Goal: Find specific page/section: Find specific page/section

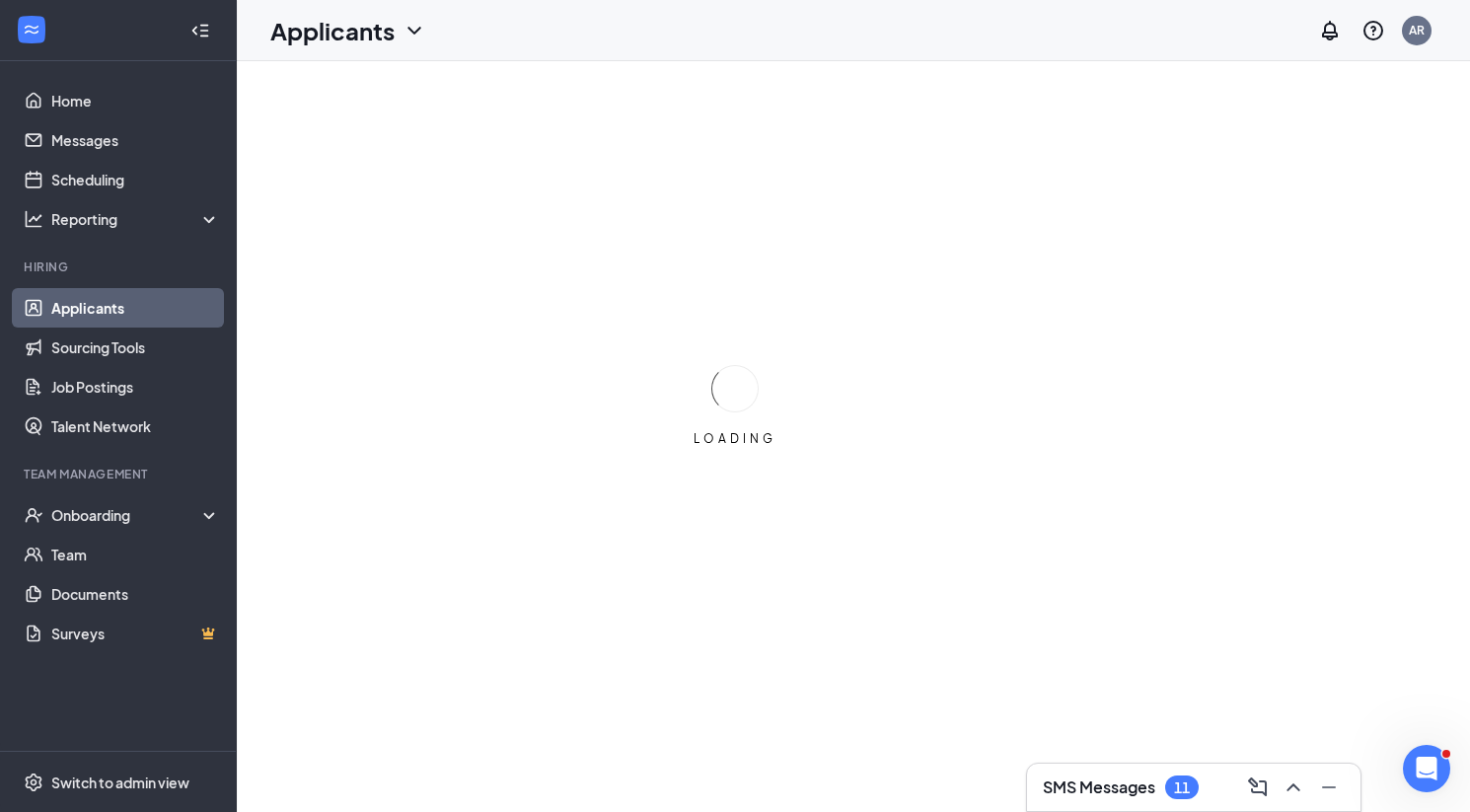
click at [1064, 157] on div "LOADING" at bounding box center [735, 406] width 1470 height 812
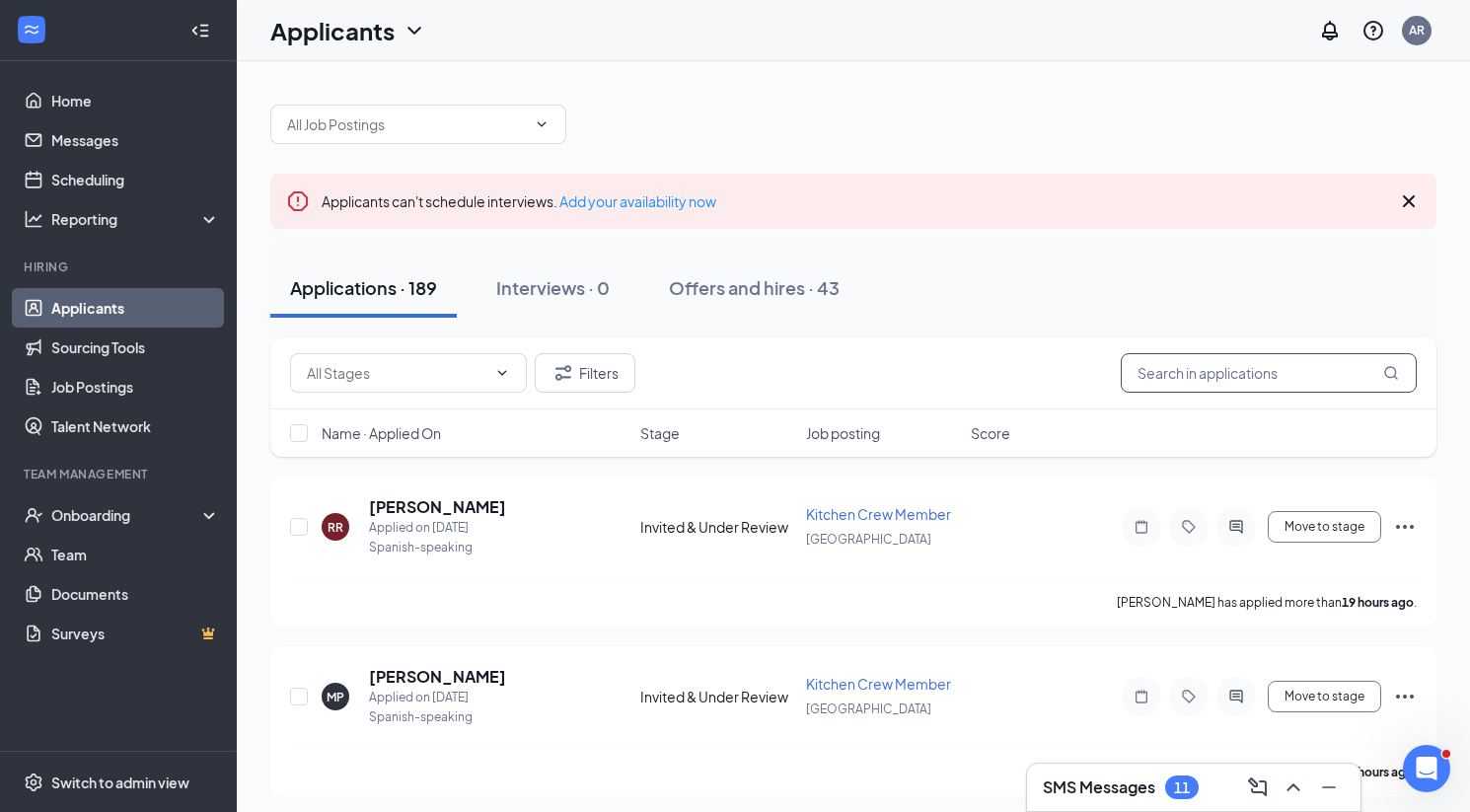
click at [1207, 353] on input "text" at bounding box center [1270, 373] width 296 height 39
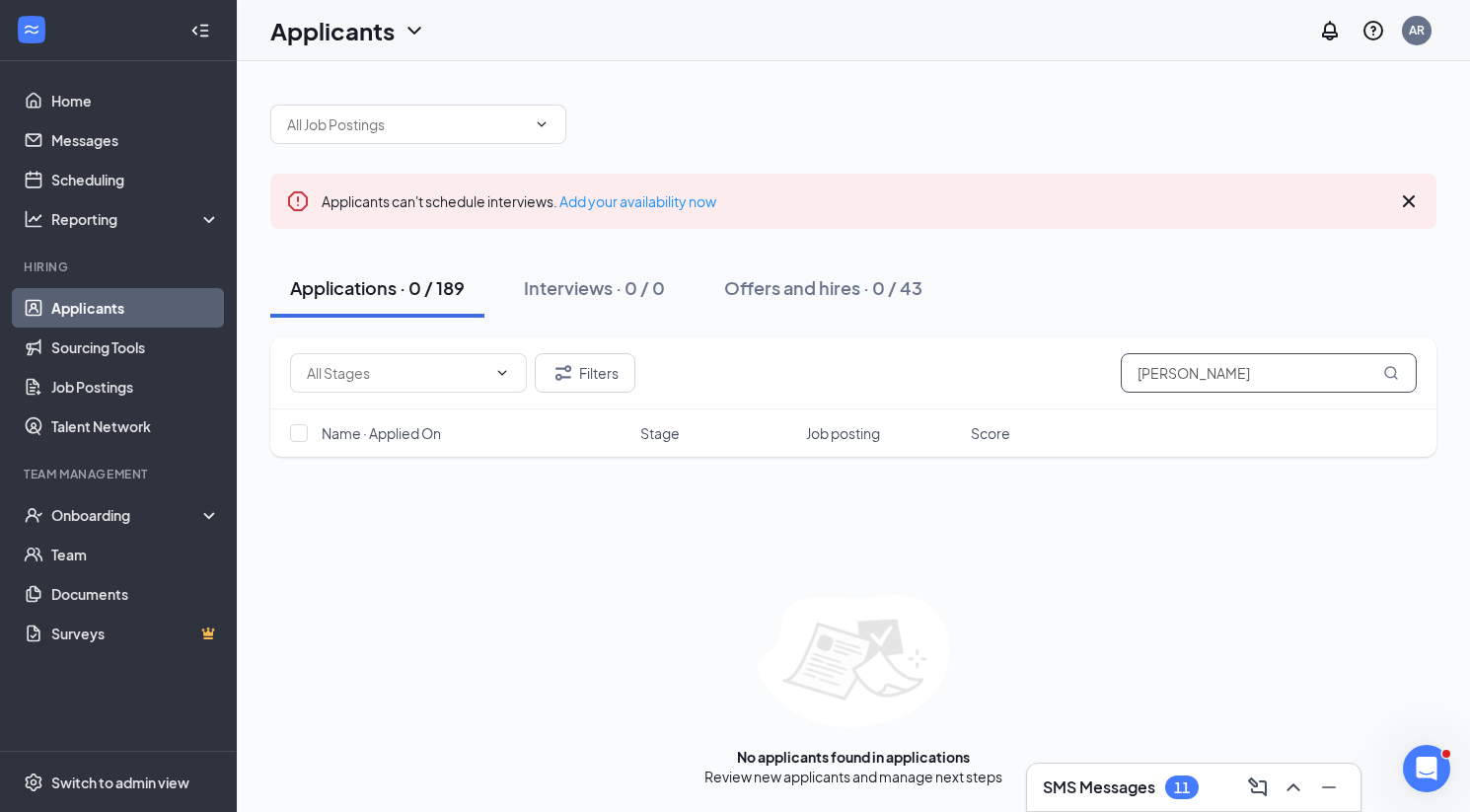
drag, startPoint x: 1239, startPoint y: 372, endPoint x: 1086, endPoint y: 372, distance: 153.0
click at [1086, 372] on div "Filters [PERSON_NAME]" at bounding box center [854, 373] width 1127 height 39
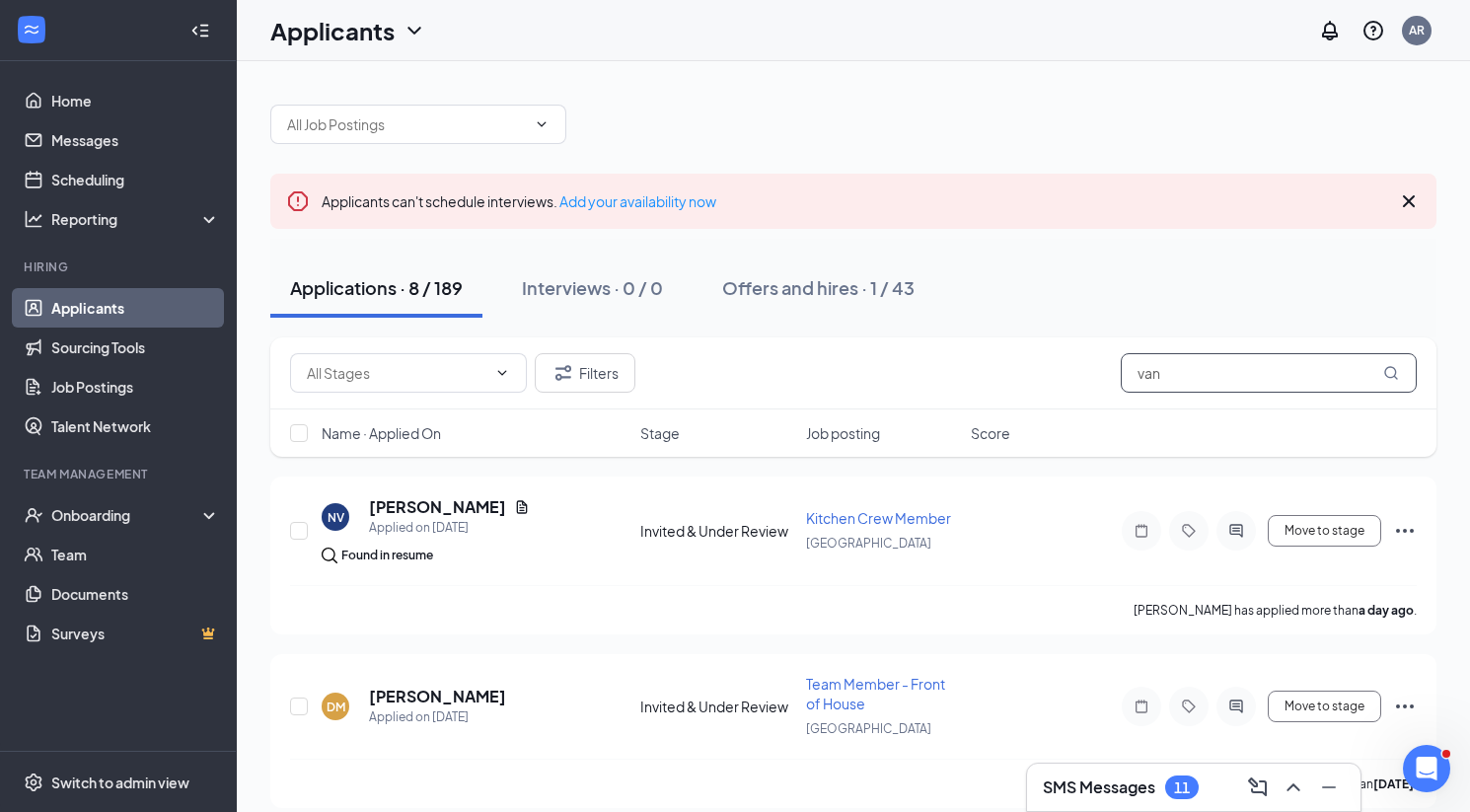
type input "van"
click at [414, 38] on icon "ChevronDown" at bounding box center [415, 31] width 24 height 24
click at [391, 133] on link "Archived applicants" at bounding box center [389, 129] width 213 height 20
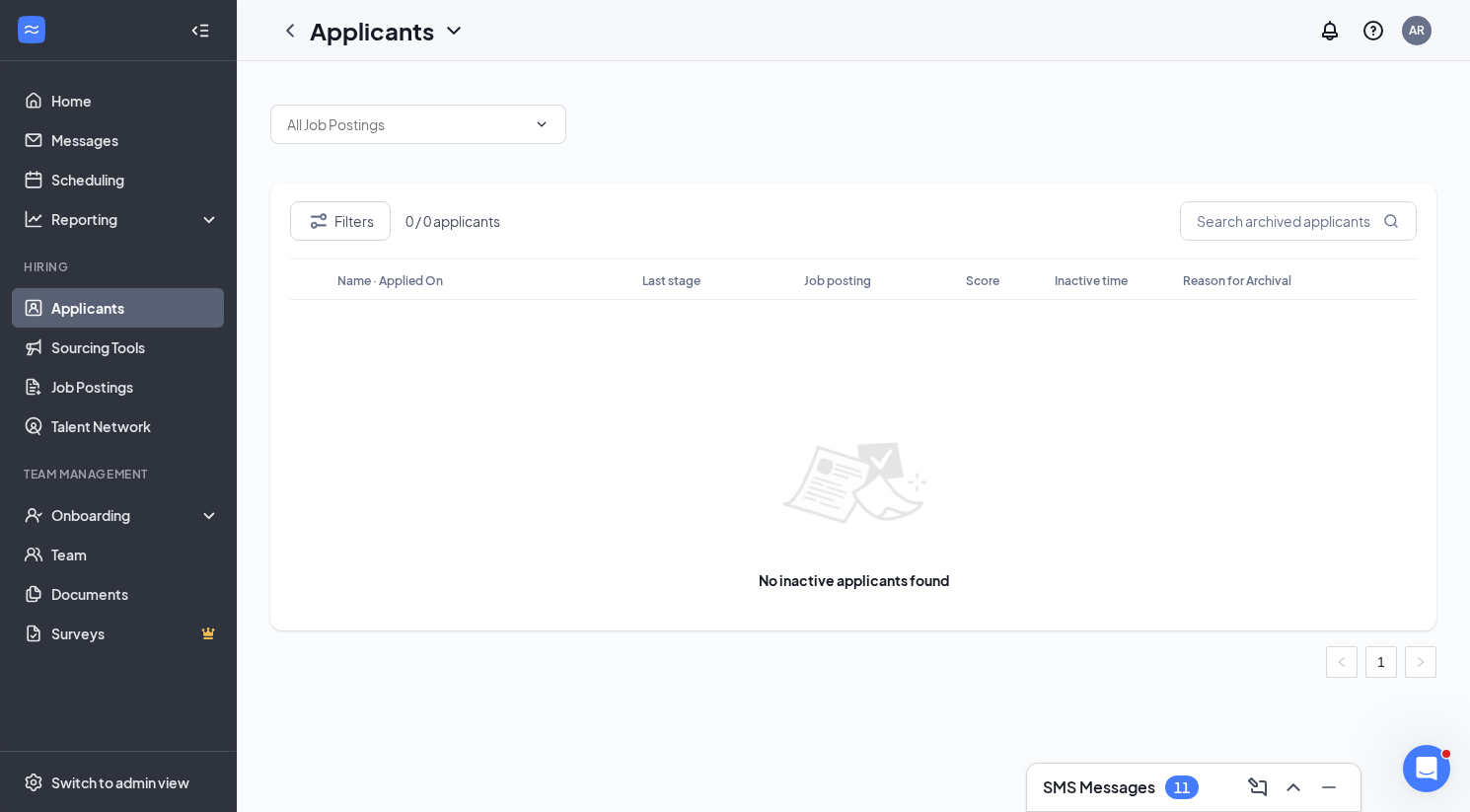
click at [409, 28] on h1 "Applicants" at bounding box center [372, 31] width 124 height 34
click at [393, 76] on link "Applicants" at bounding box center [428, 86] width 213 height 20
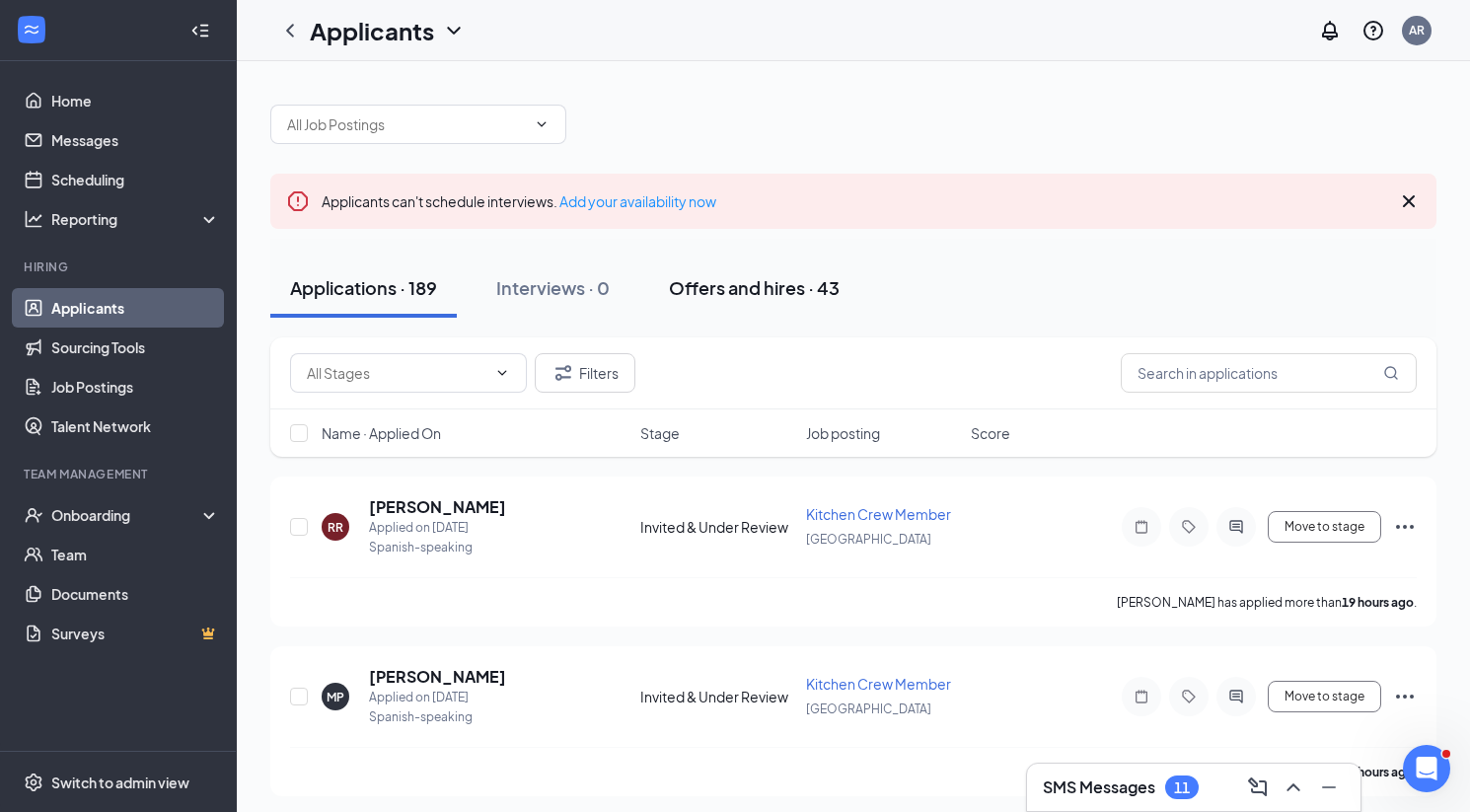
click at [778, 288] on div "Offers and hires · 43" at bounding box center [754, 287] width 171 height 25
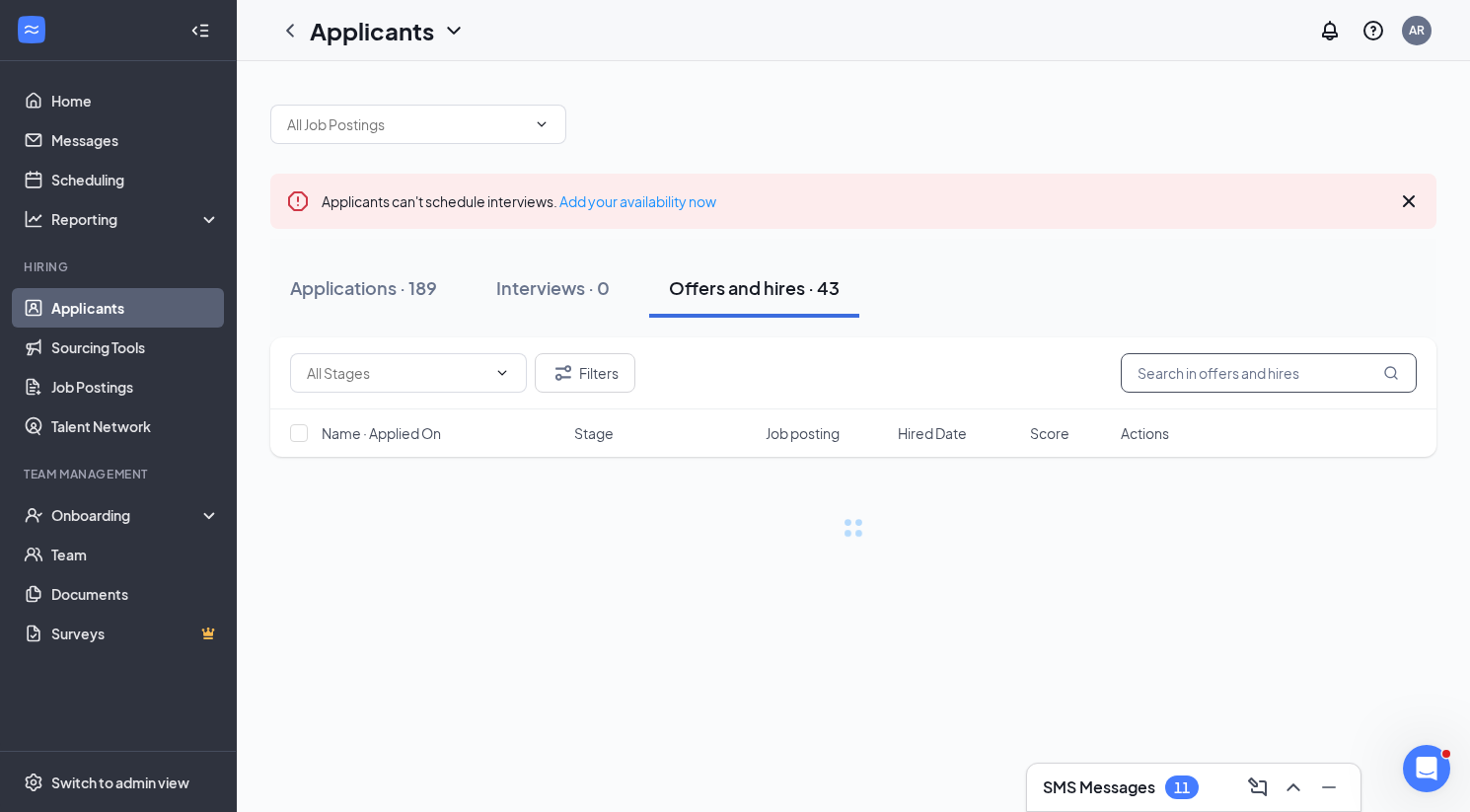
click at [1155, 368] on input "text" at bounding box center [1270, 373] width 296 height 39
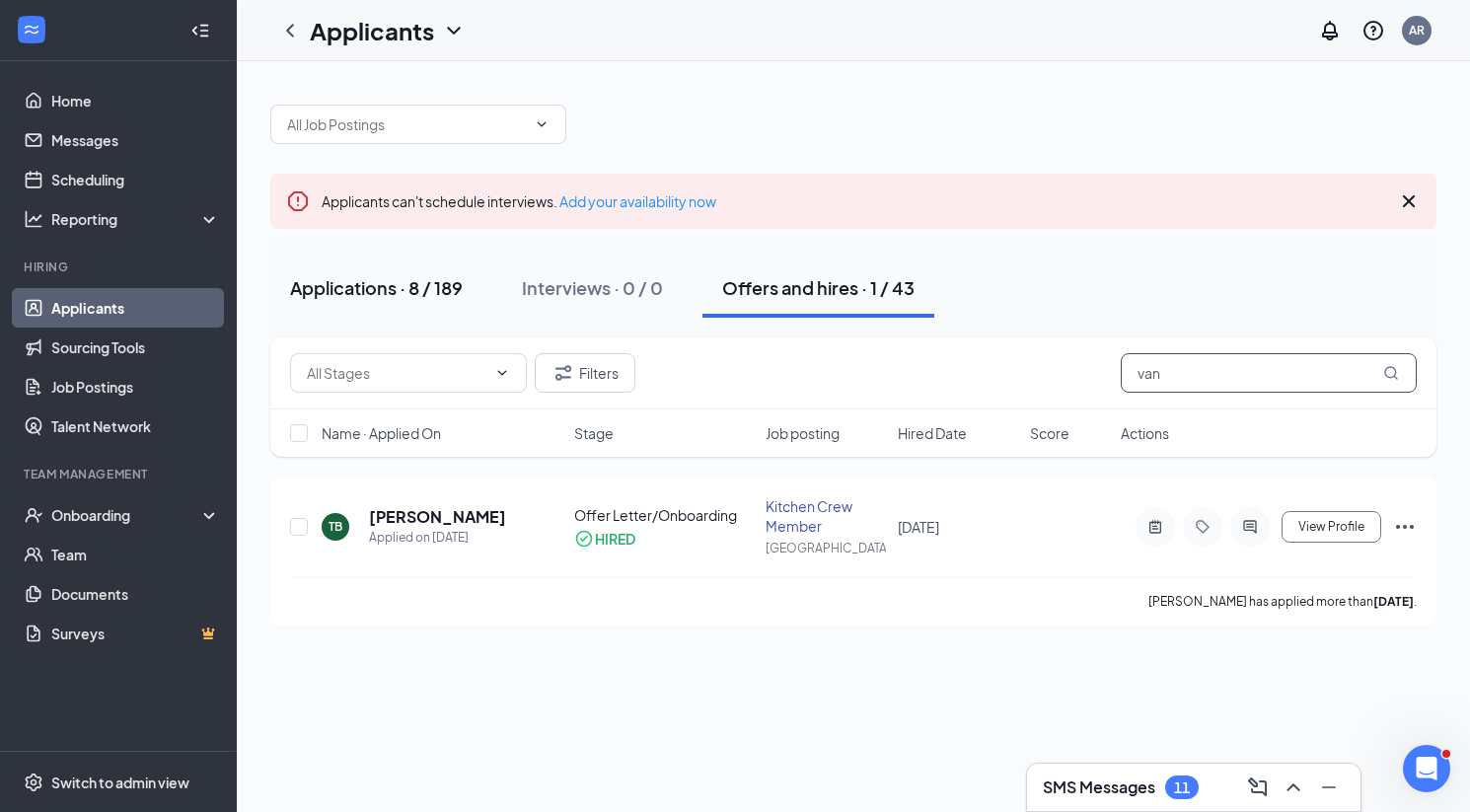
type input "van"
click at [438, 301] on button "Applications · 8 / 189" at bounding box center [376, 288] width 212 height 59
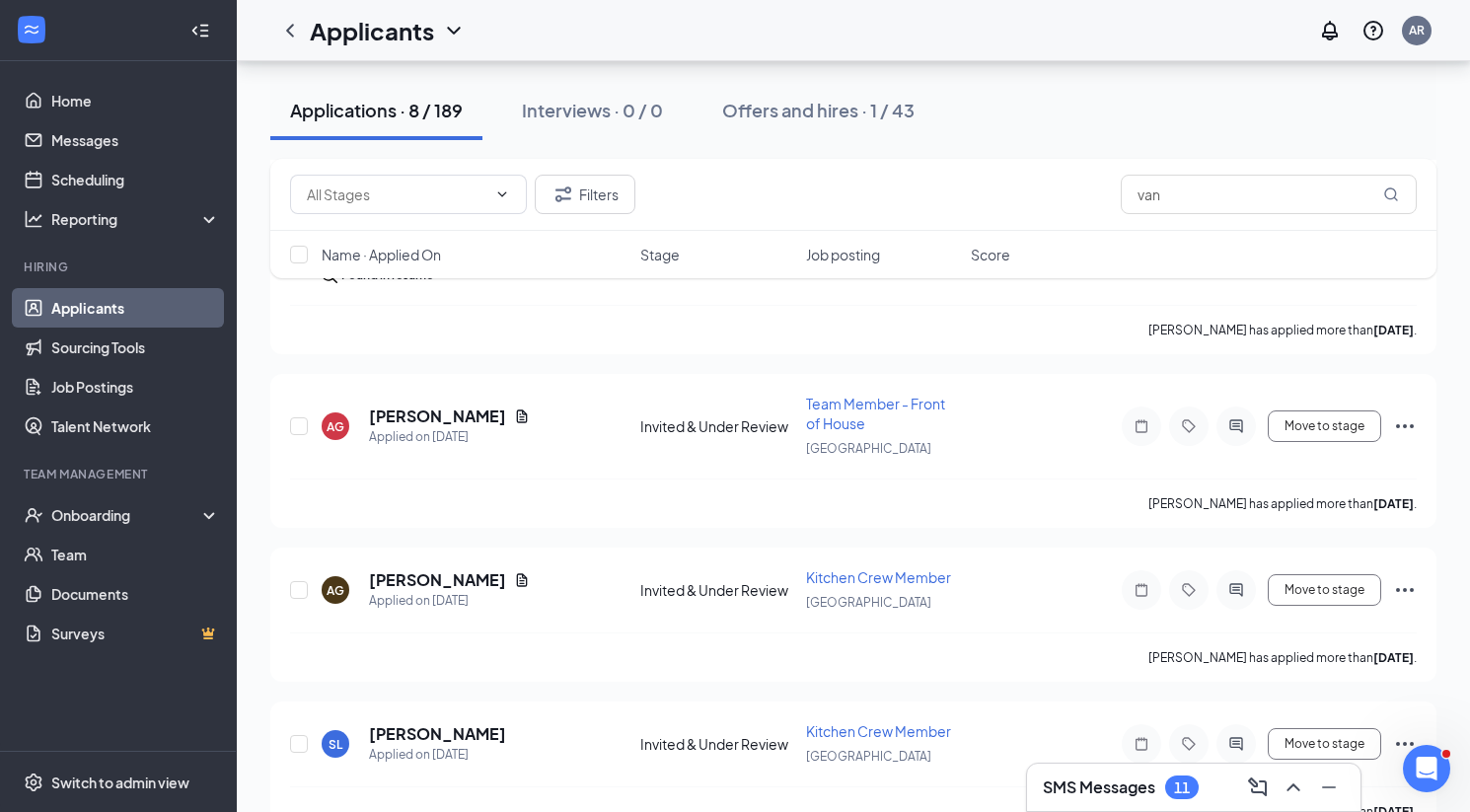
scroll to position [1002, 0]
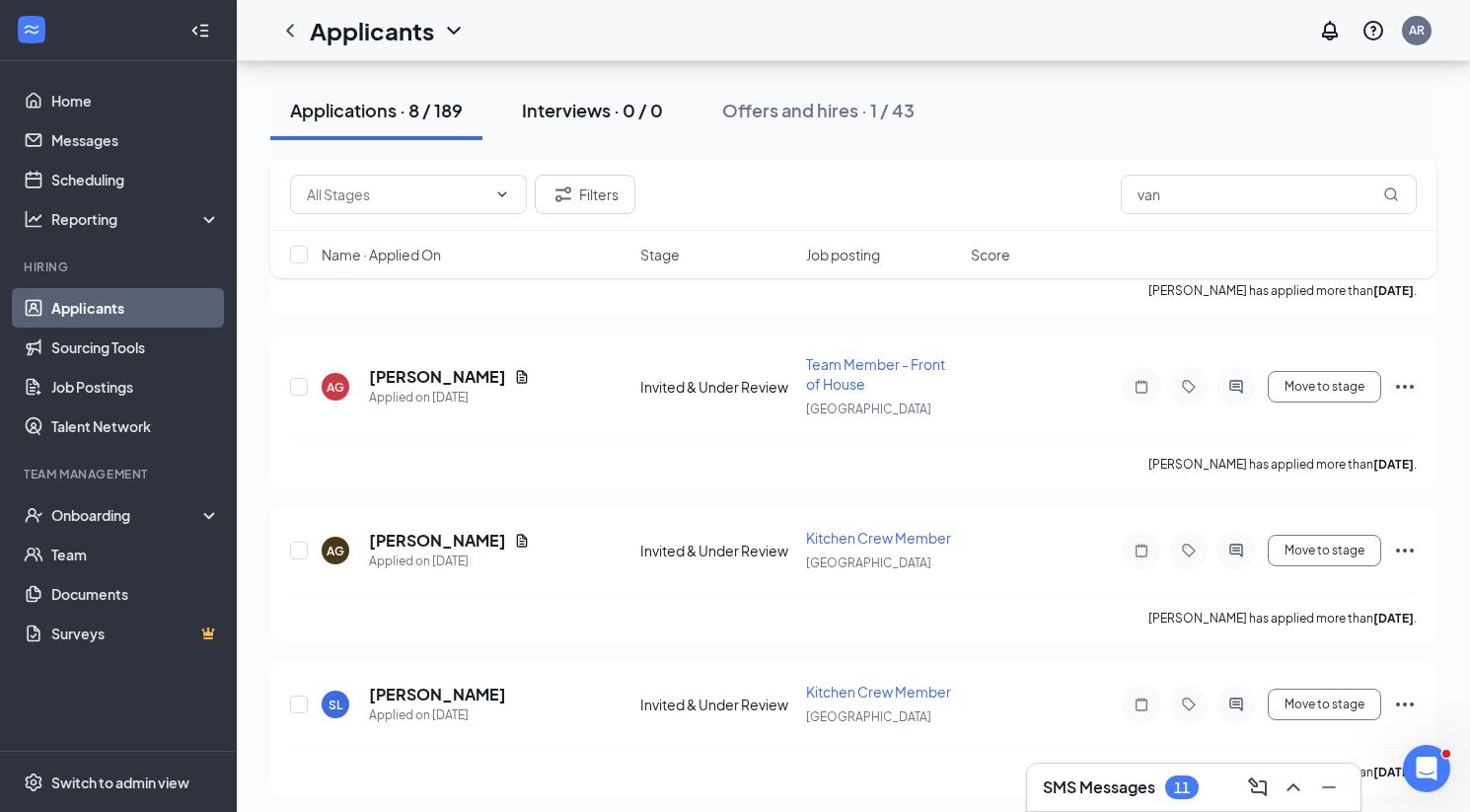
click at [610, 102] on div "Interviews · 0 / 0" at bounding box center [592, 110] width 141 height 25
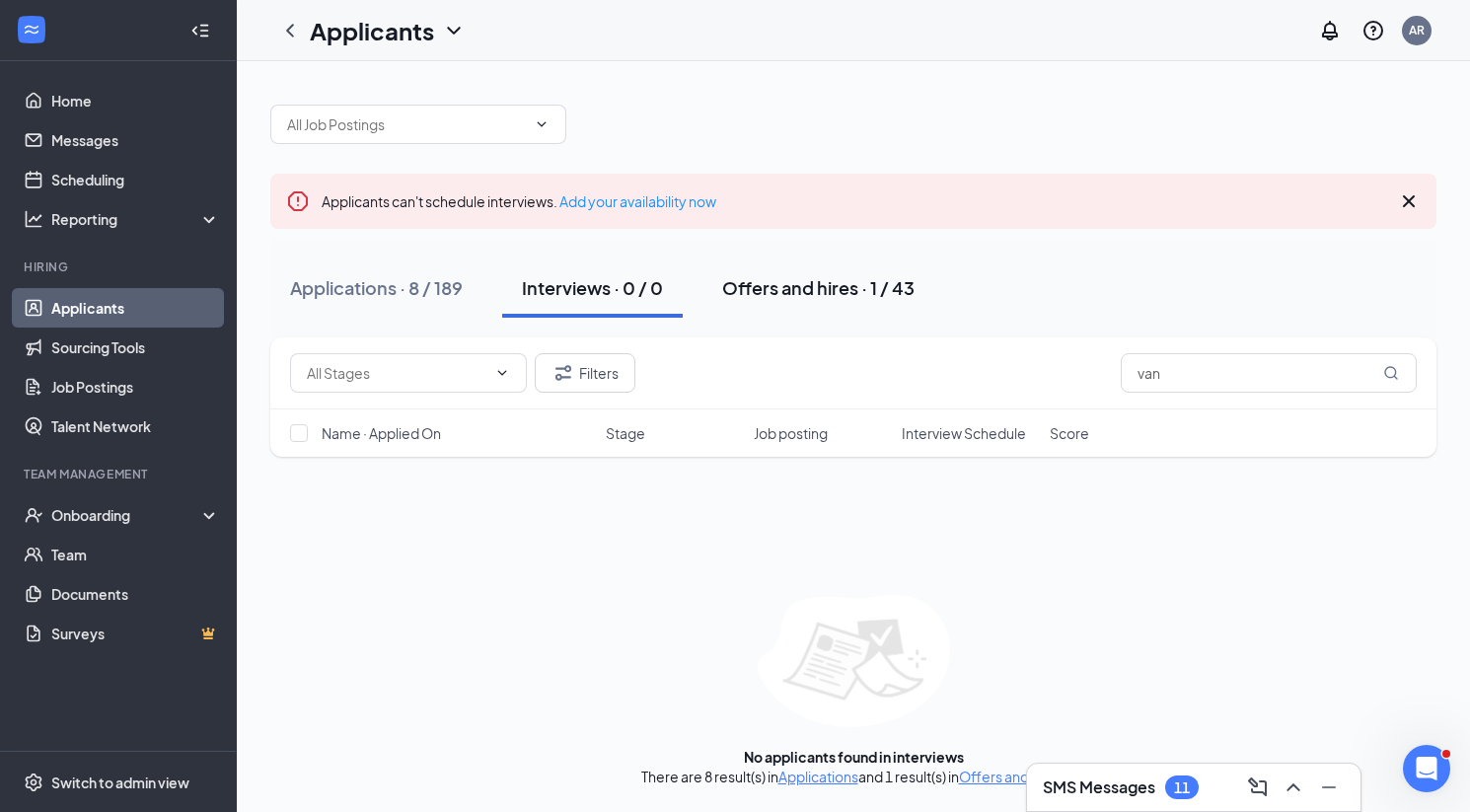
click at [736, 309] on button "Offers and hires · 1 / 43" at bounding box center [818, 288] width 232 height 59
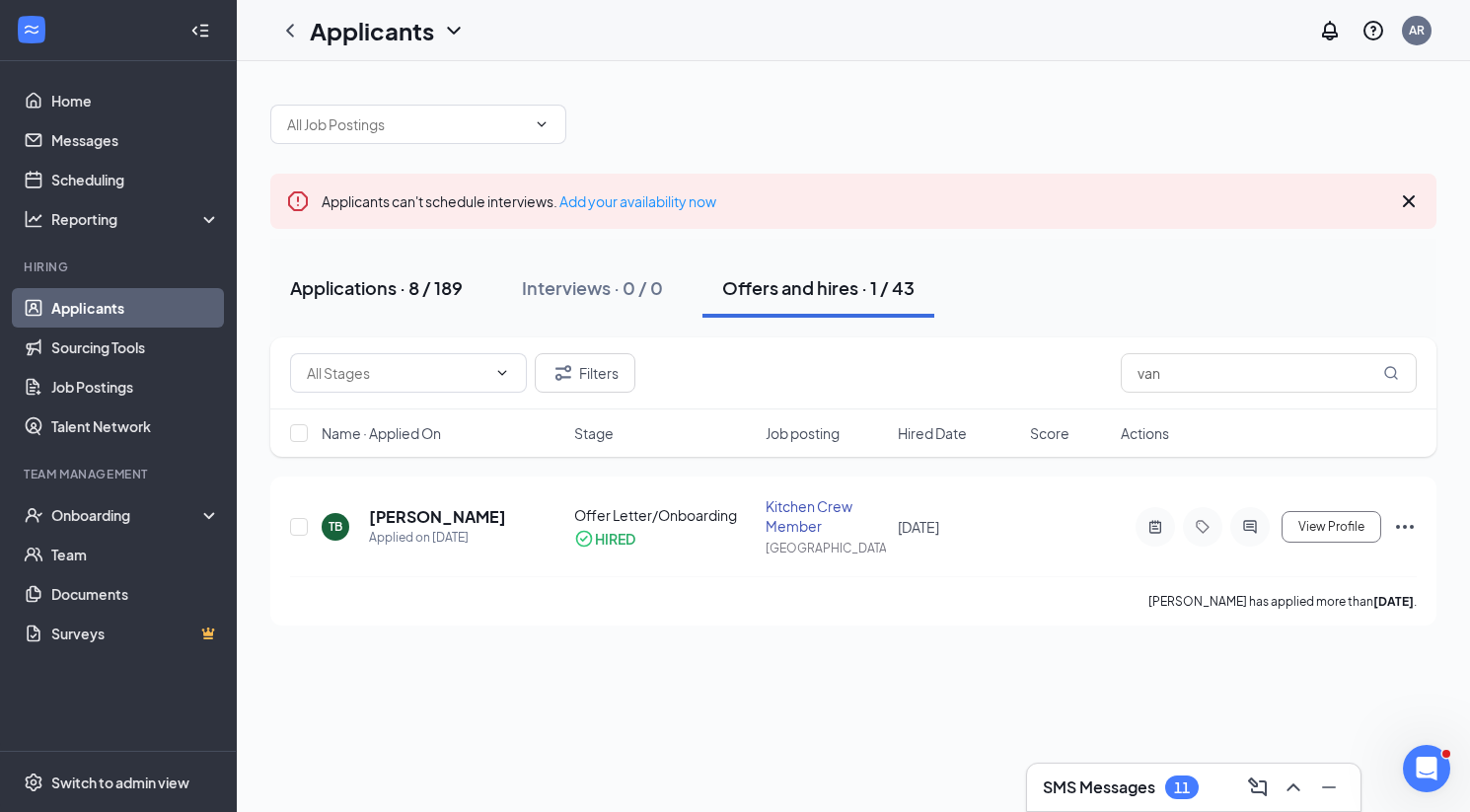
click at [426, 300] on button "Applications · 8 / 189" at bounding box center [376, 288] width 212 height 59
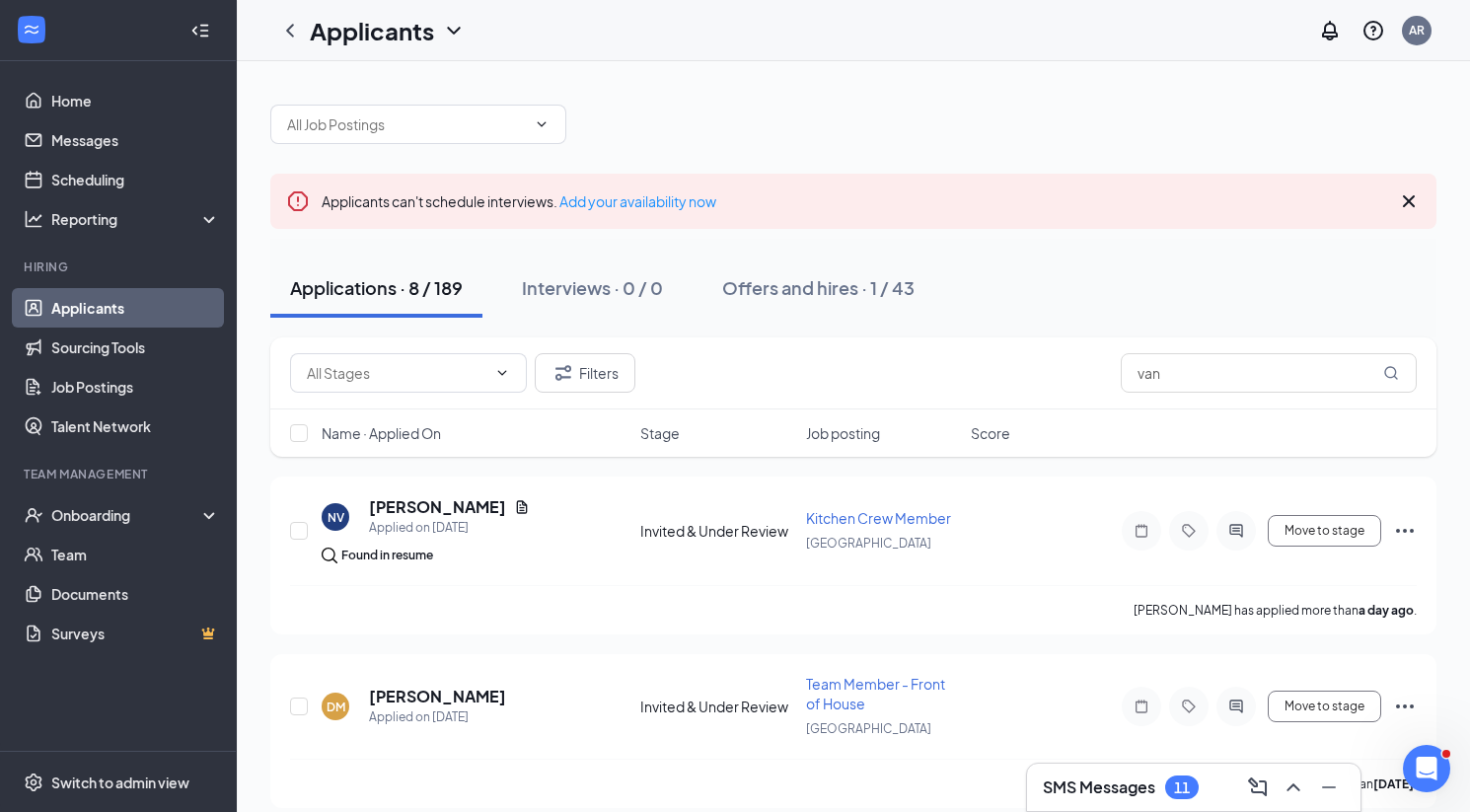
click at [1410, 209] on icon "Cross" at bounding box center [1409, 201] width 24 height 24
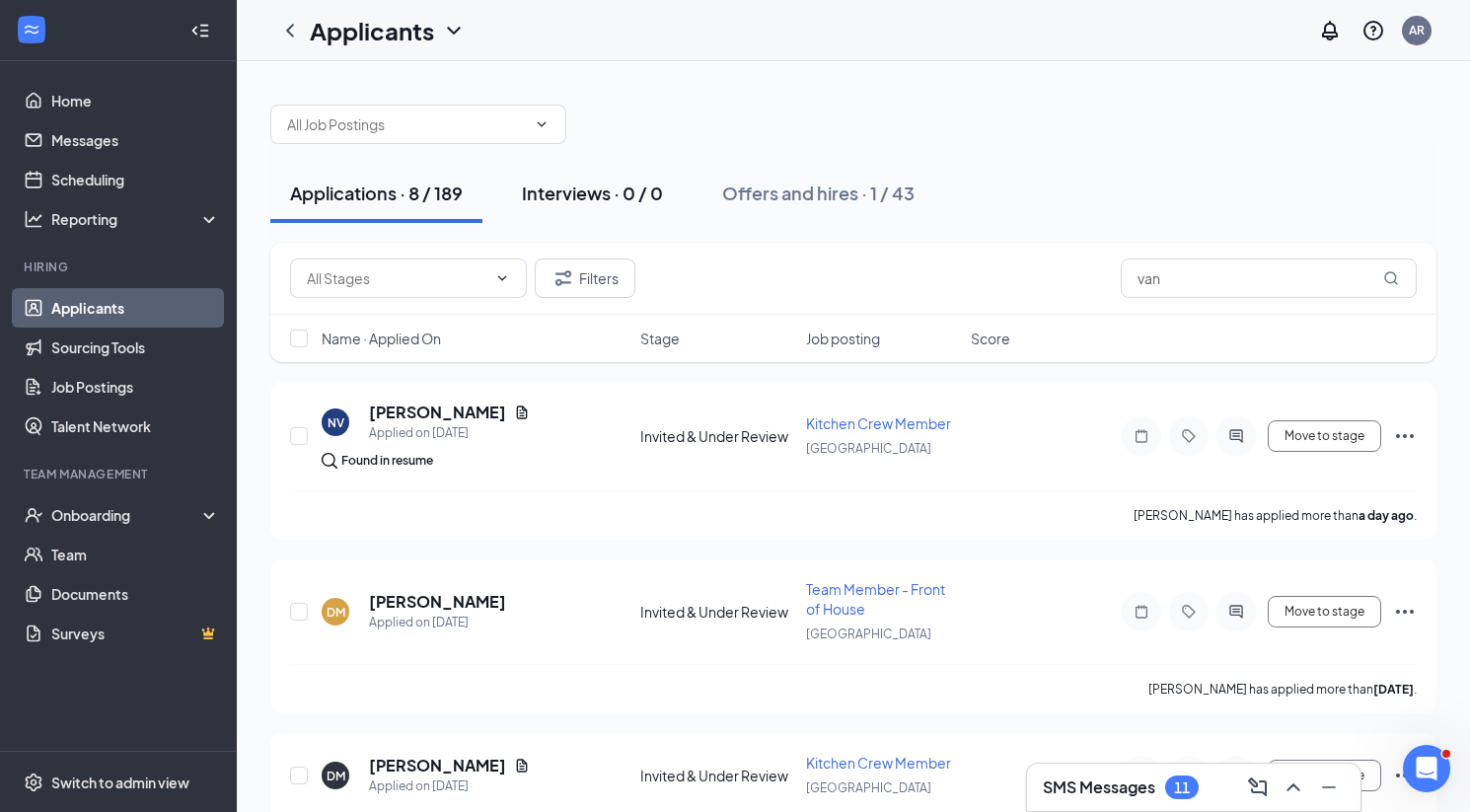
click at [634, 218] on button "Interviews · 0 / 0" at bounding box center [592, 193] width 181 height 59
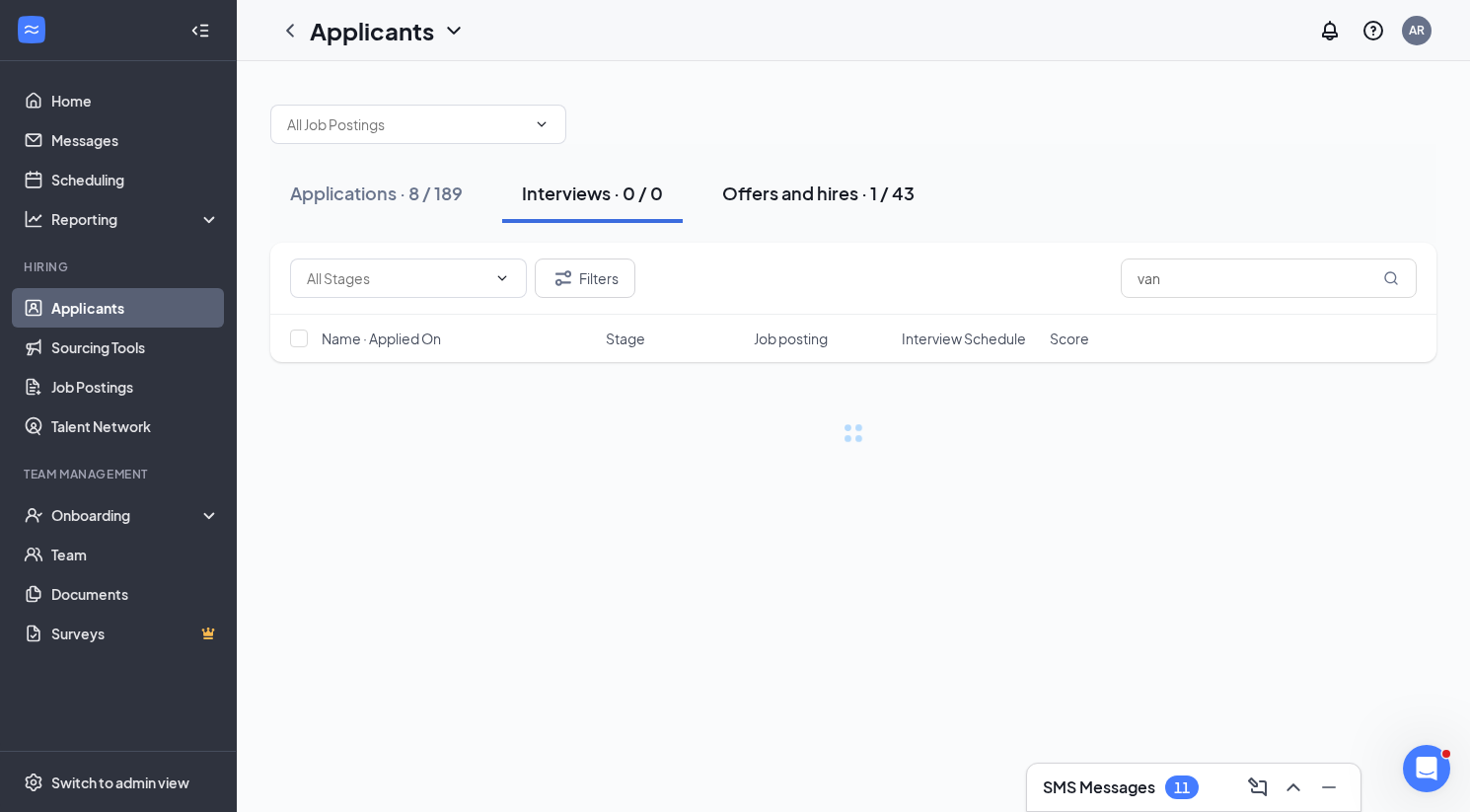
click at [814, 181] on div "Offers and hires · 1 / 43" at bounding box center [818, 192] width 193 height 25
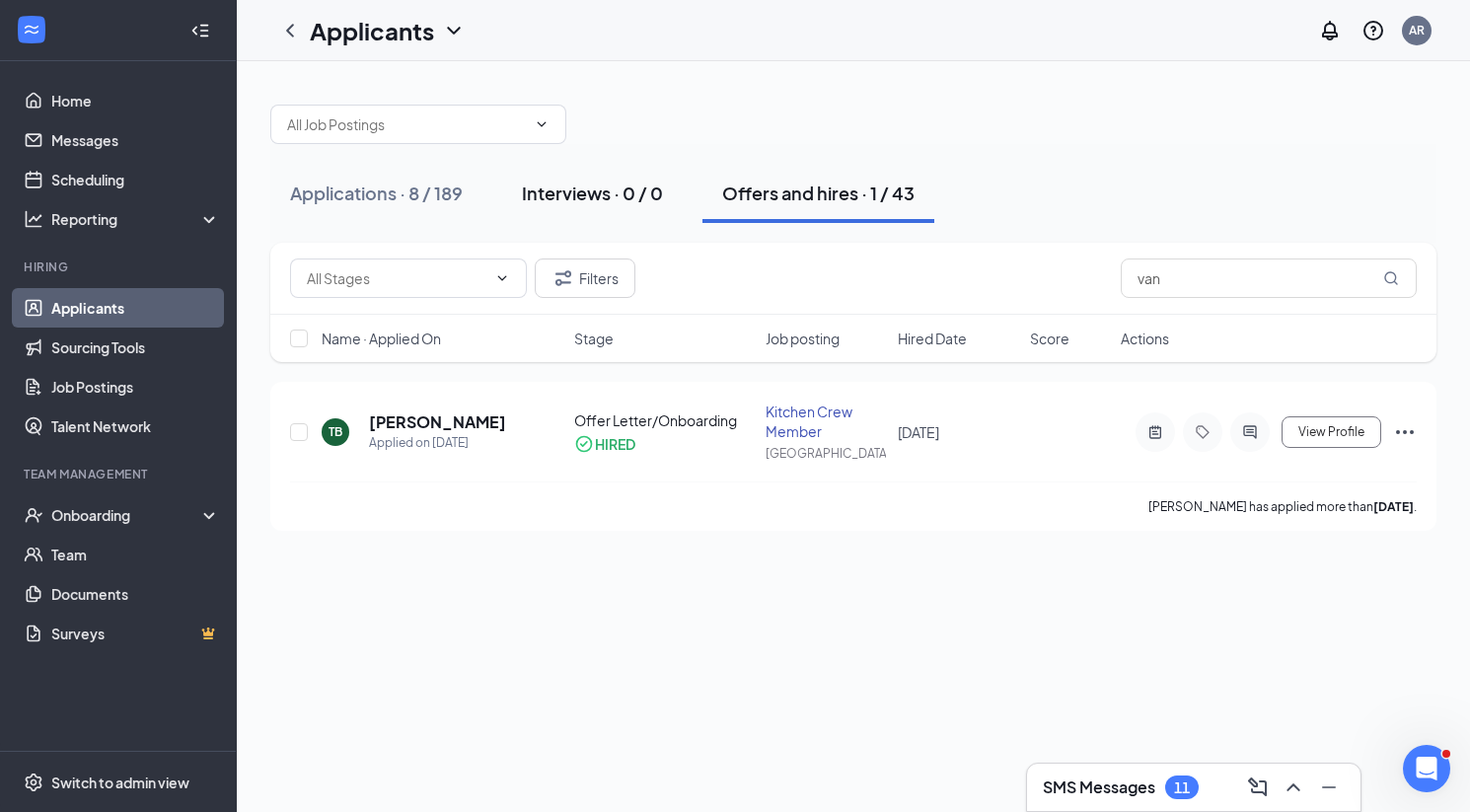
click at [606, 200] on div "Interviews · 0 / 0" at bounding box center [592, 192] width 141 height 25
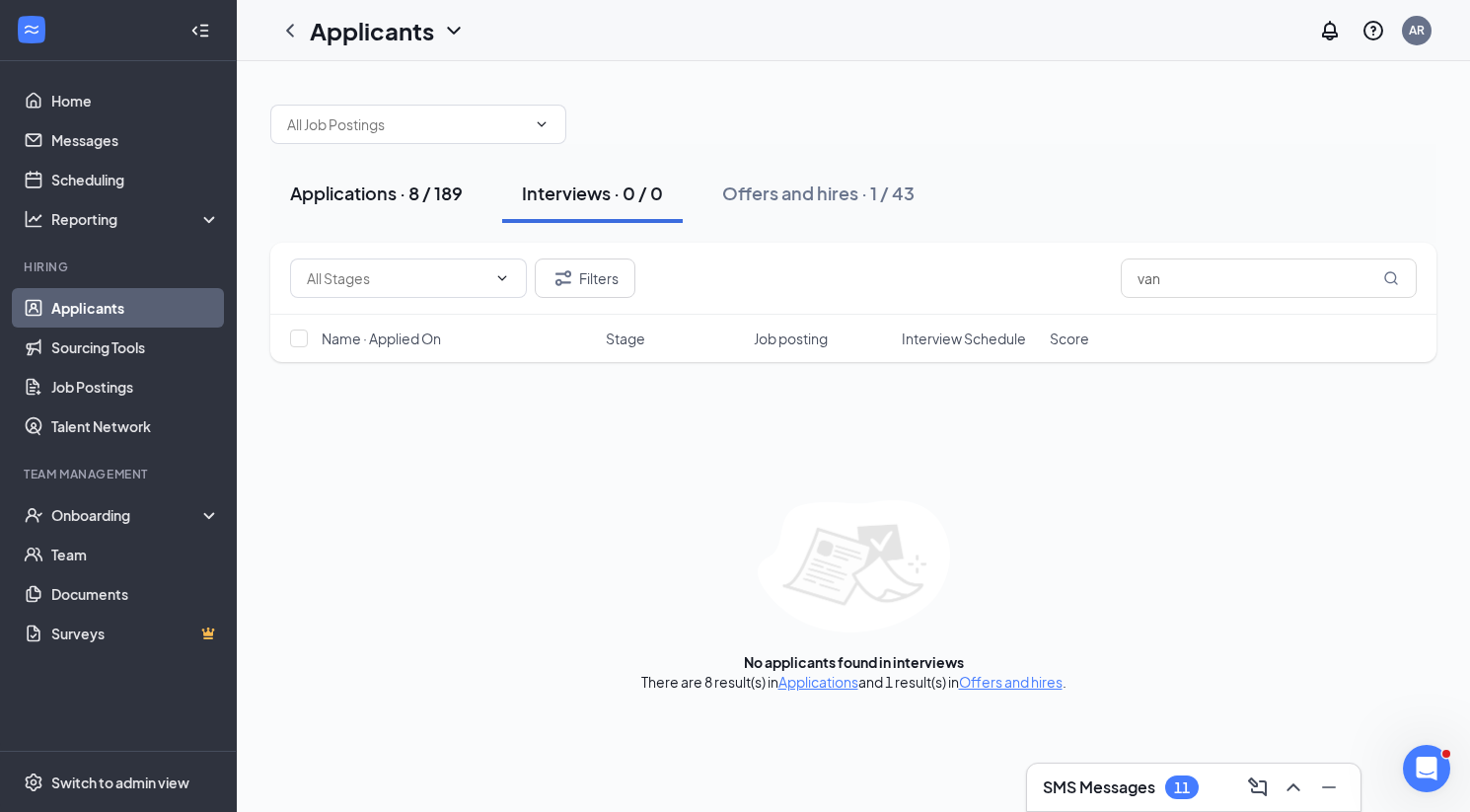
click at [362, 205] on button "Applications · 8 / 189" at bounding box center [376, 193] width 212 height 59
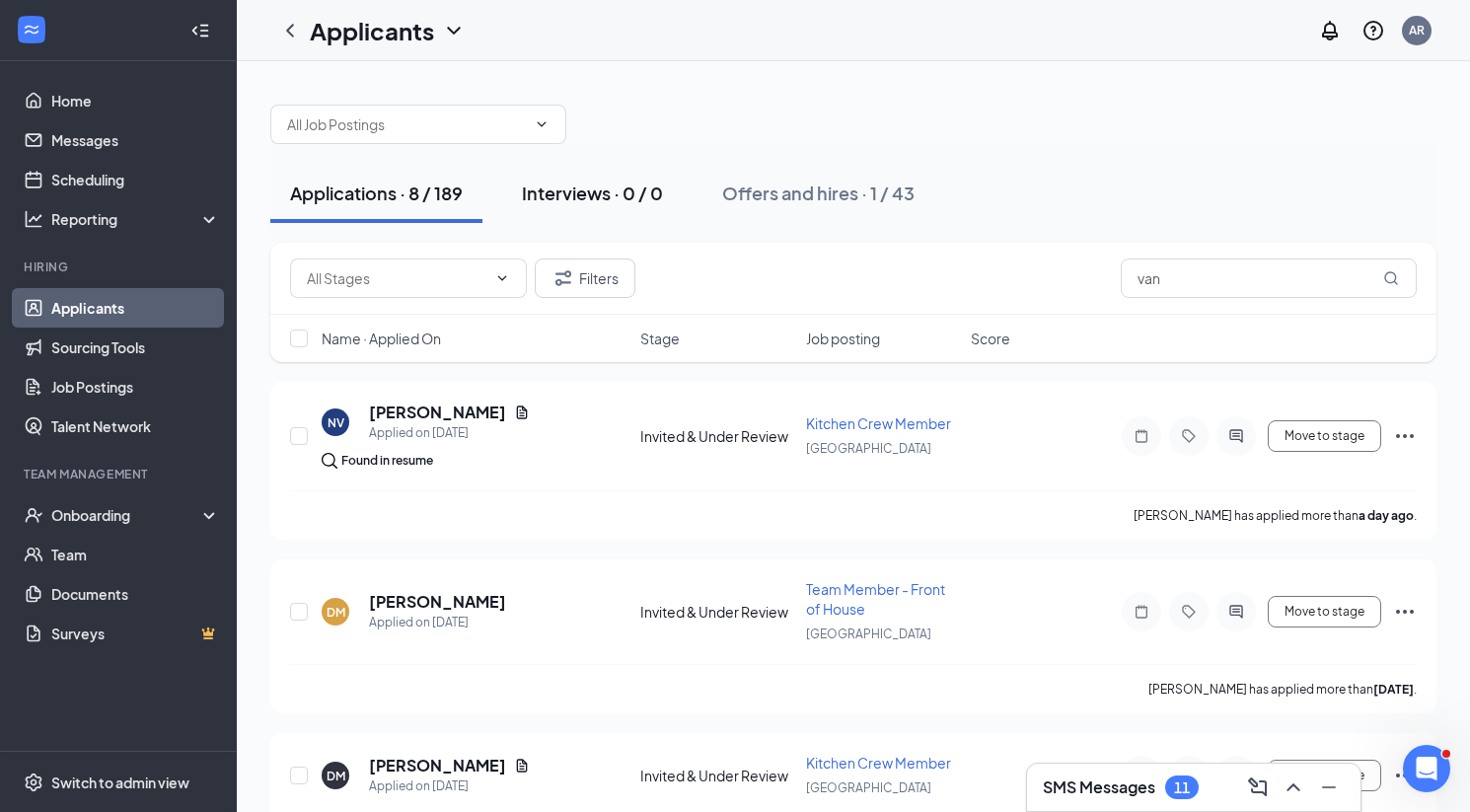
click at [546, 192] on div "Interviews · 0 / 0" at bounding box center [592, 192] width 141 height 25
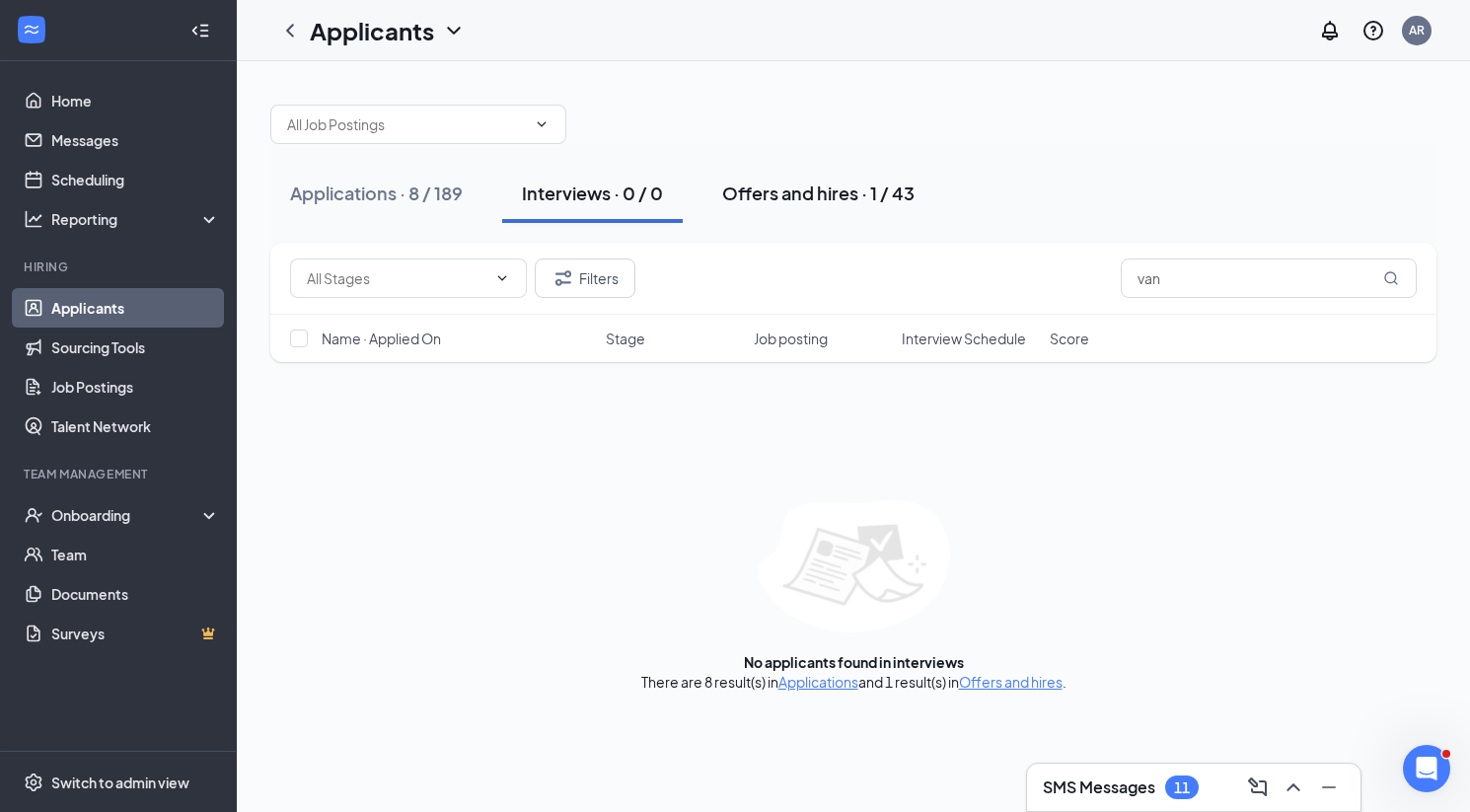
click at [842, 192] on div "Offers and hires · 1 / 43" at bounding box center [818, 192] width 193 height 25
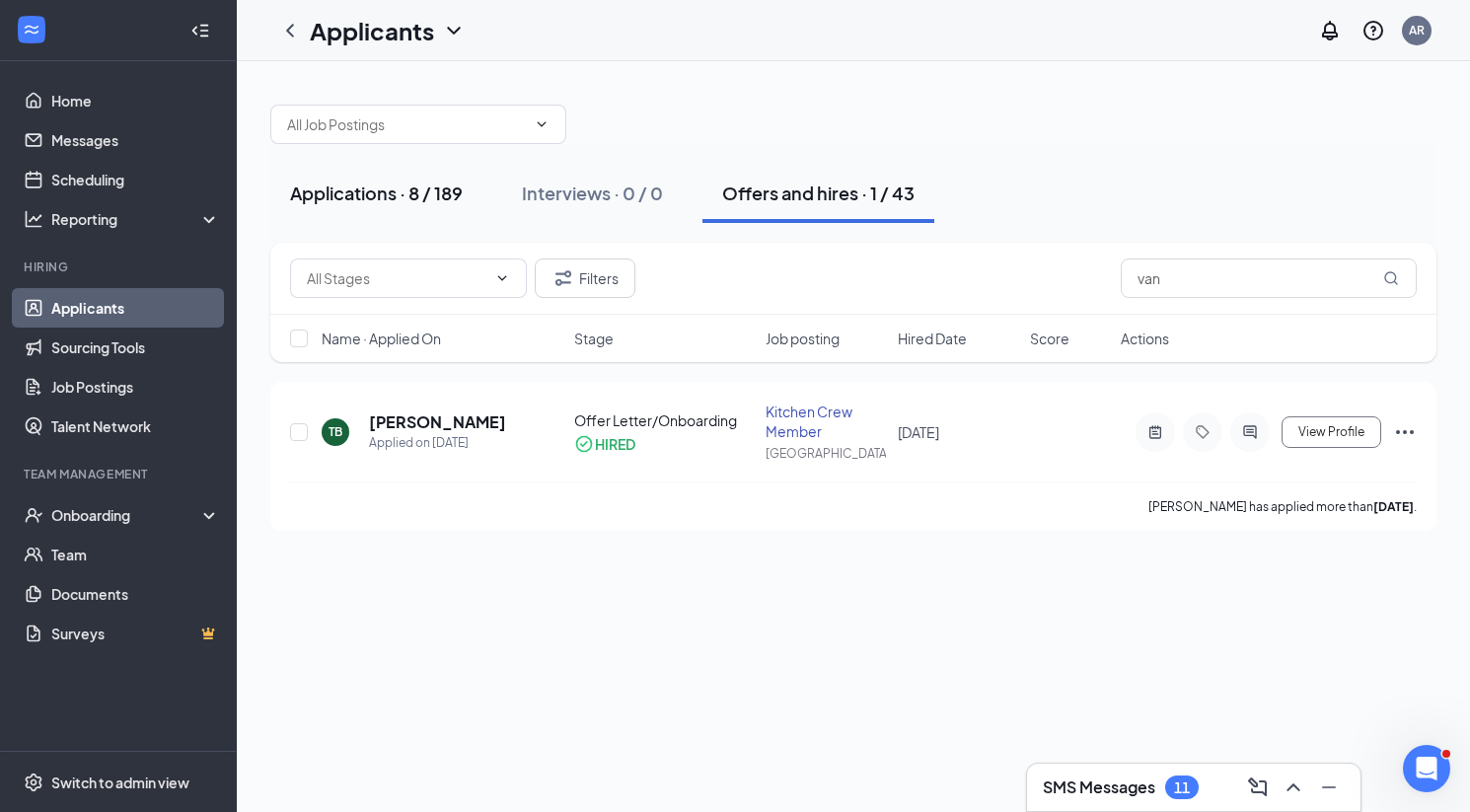
click at [400, 200] on div "Applications · 8 / 189" at bounding box center [376, 192] width 173 height 25
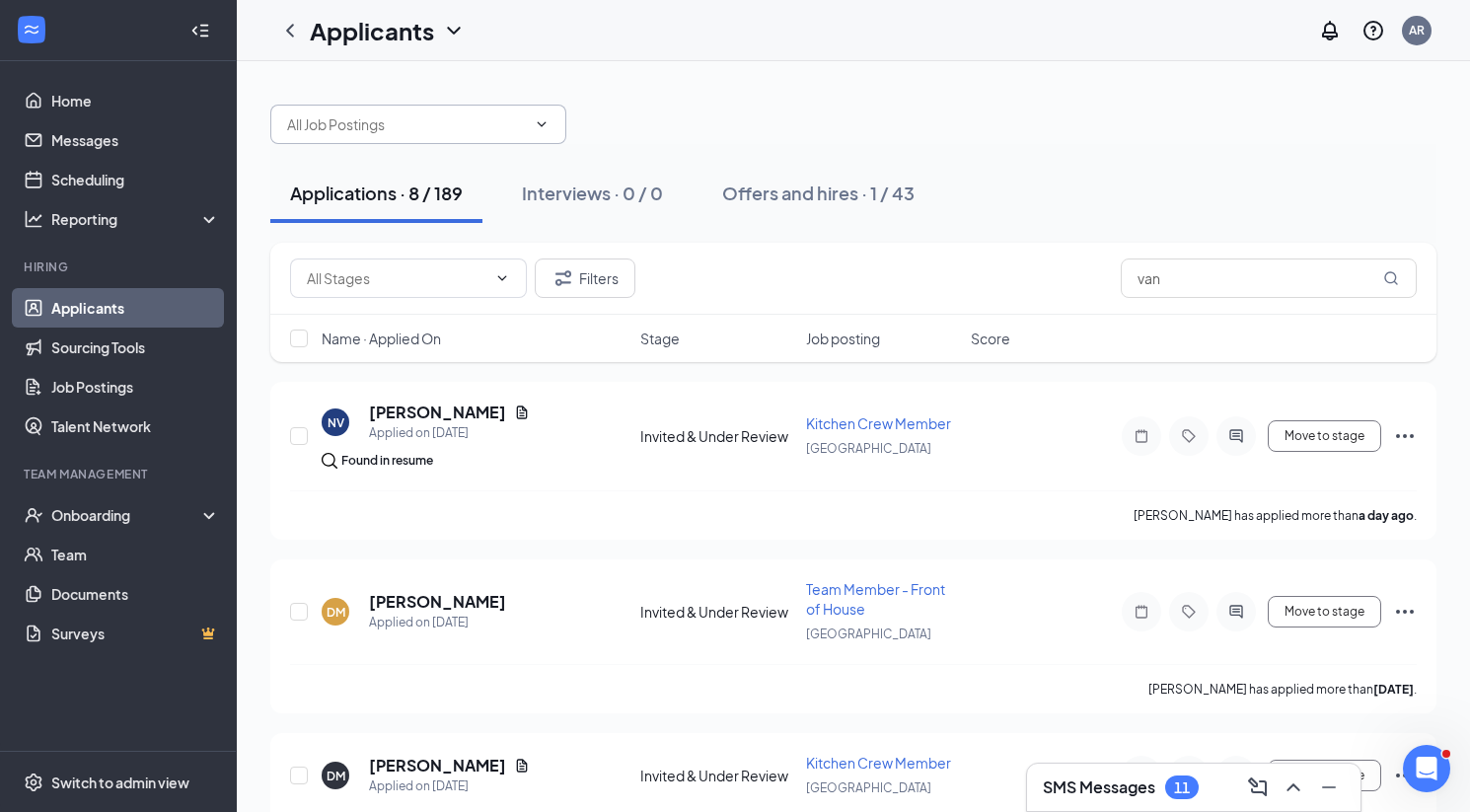
click at [426, 130] on input "text" at bounding box center [407, 124] width 239 height 22
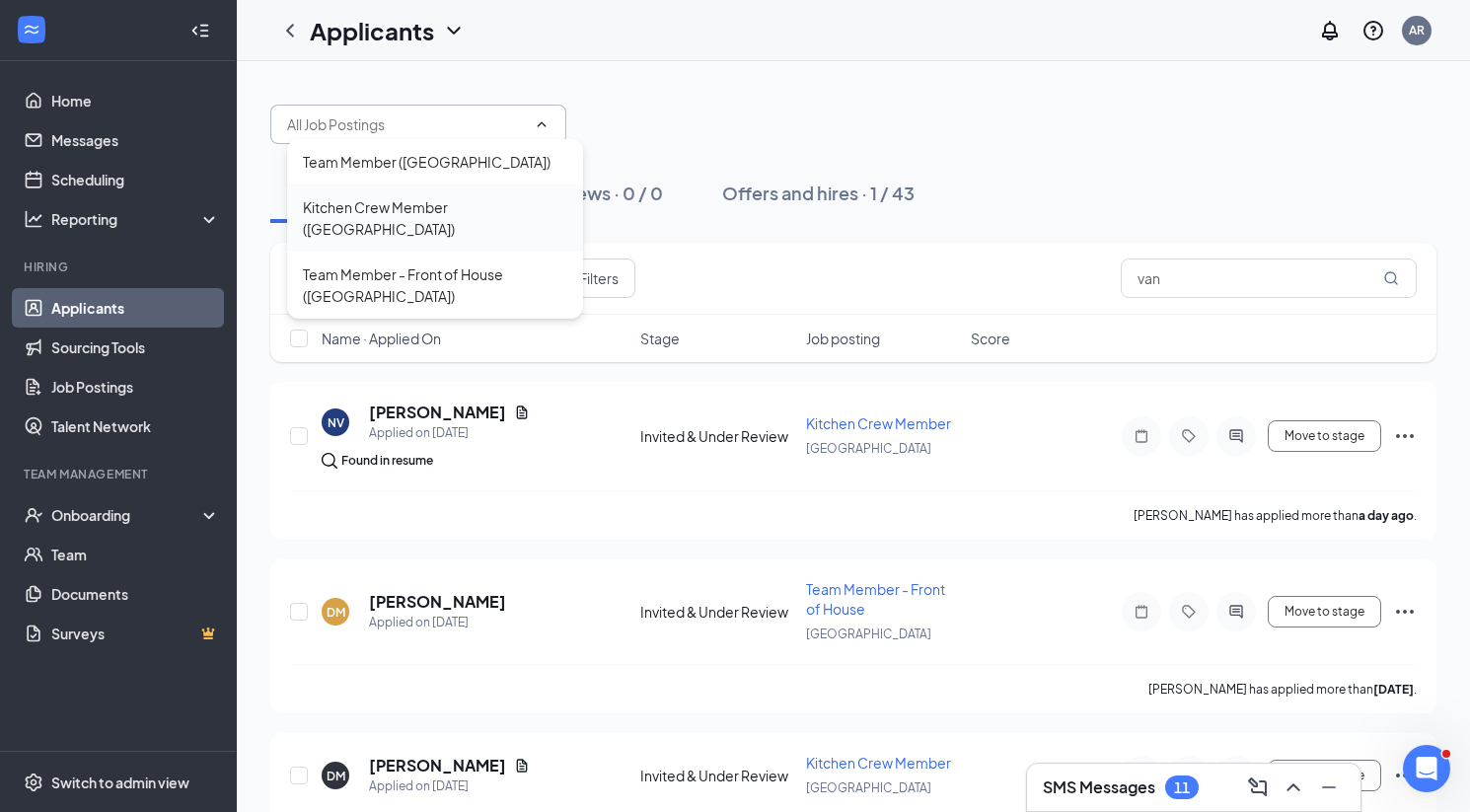
click at [413, 226] on div "Kitchen Crew Member ([GEOGRAPHIC_DATA])" at bounding box center [435, 218] width 265 height 43
type input "Kitchen Crew Member ([GEOGRAPHIC_DATA])"
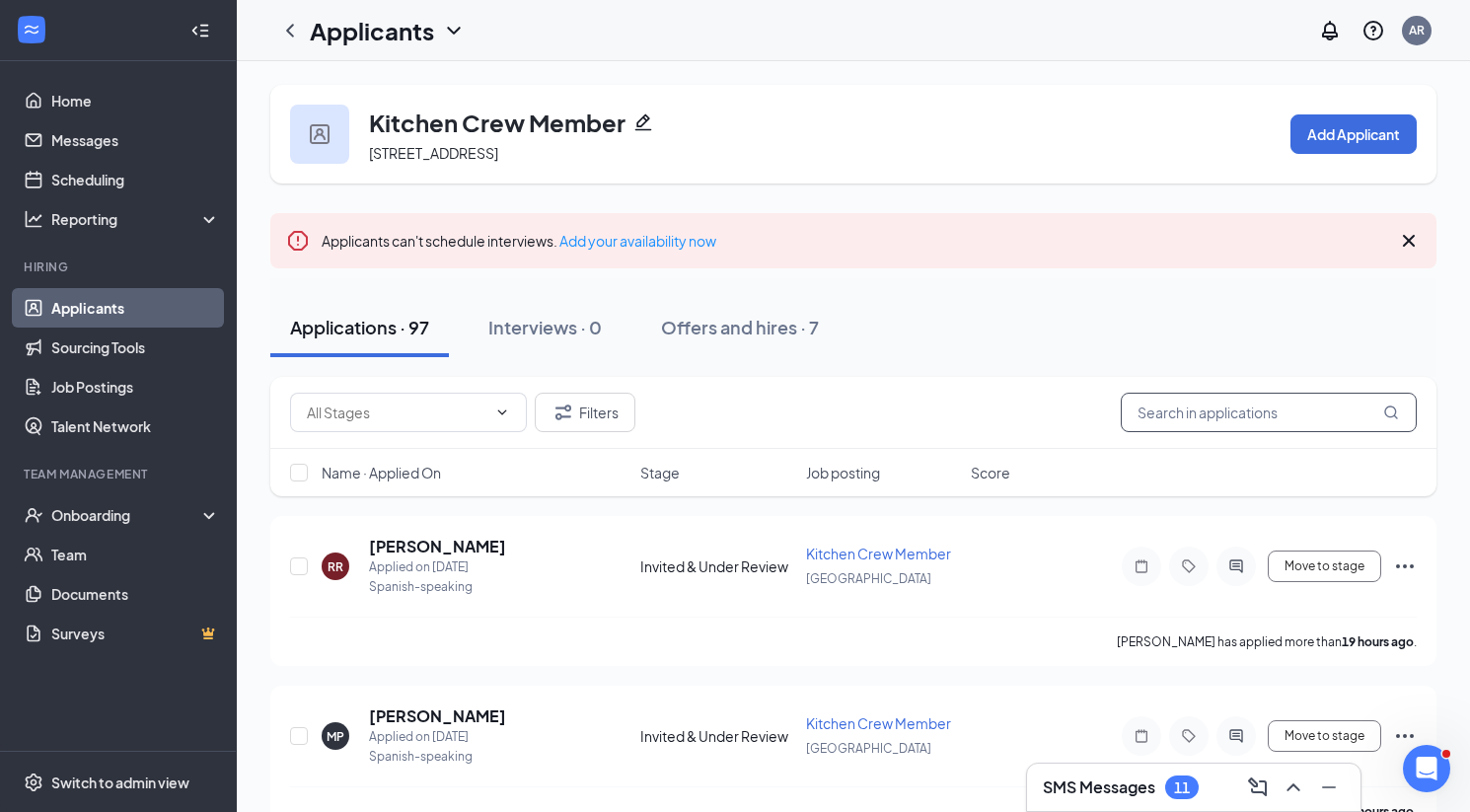
click at [1231, 413] on input "text" at bounding box center [1270, 412] width 296 height 39
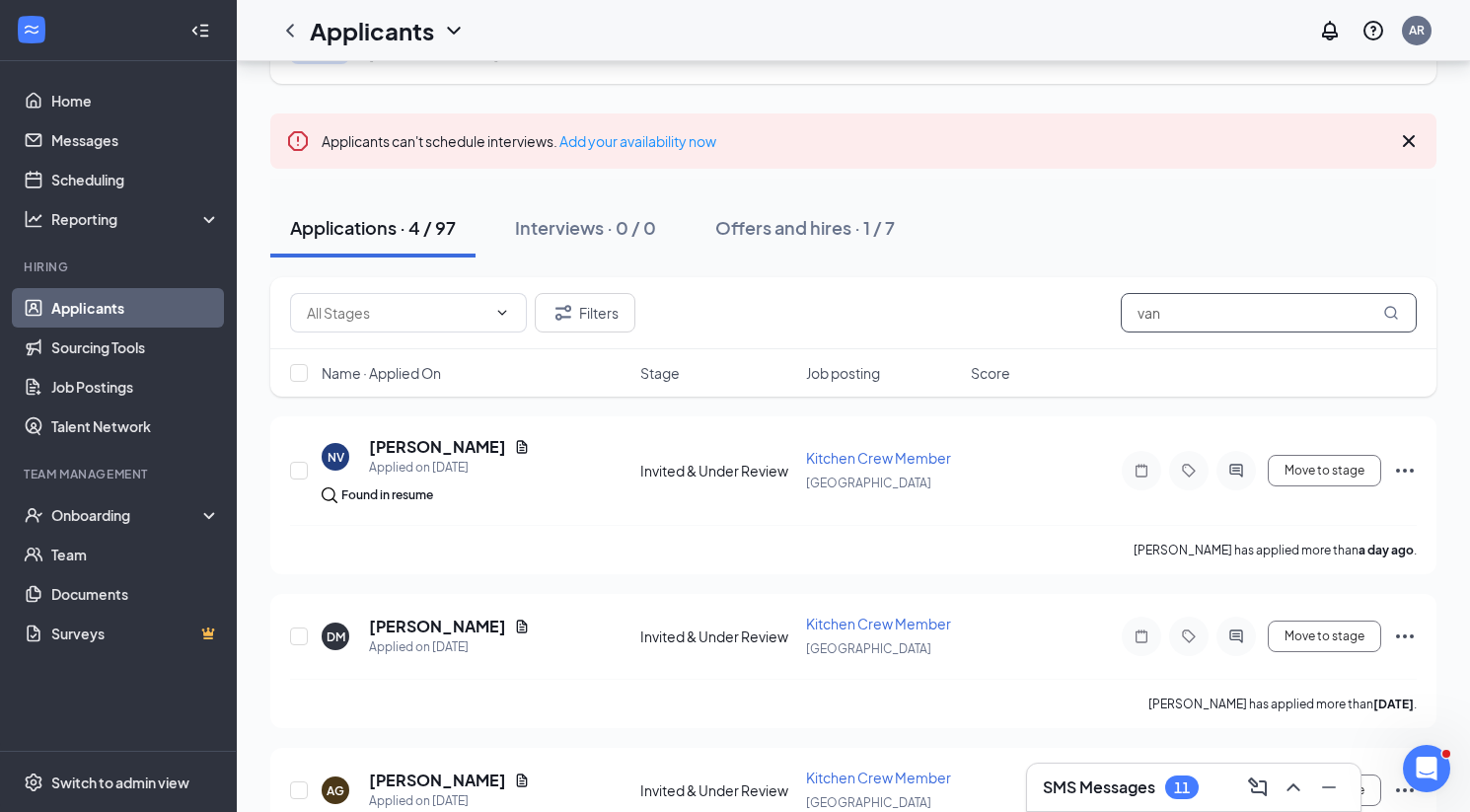
scroll to position [101, 0]
type input "[PERSON_NAME]"
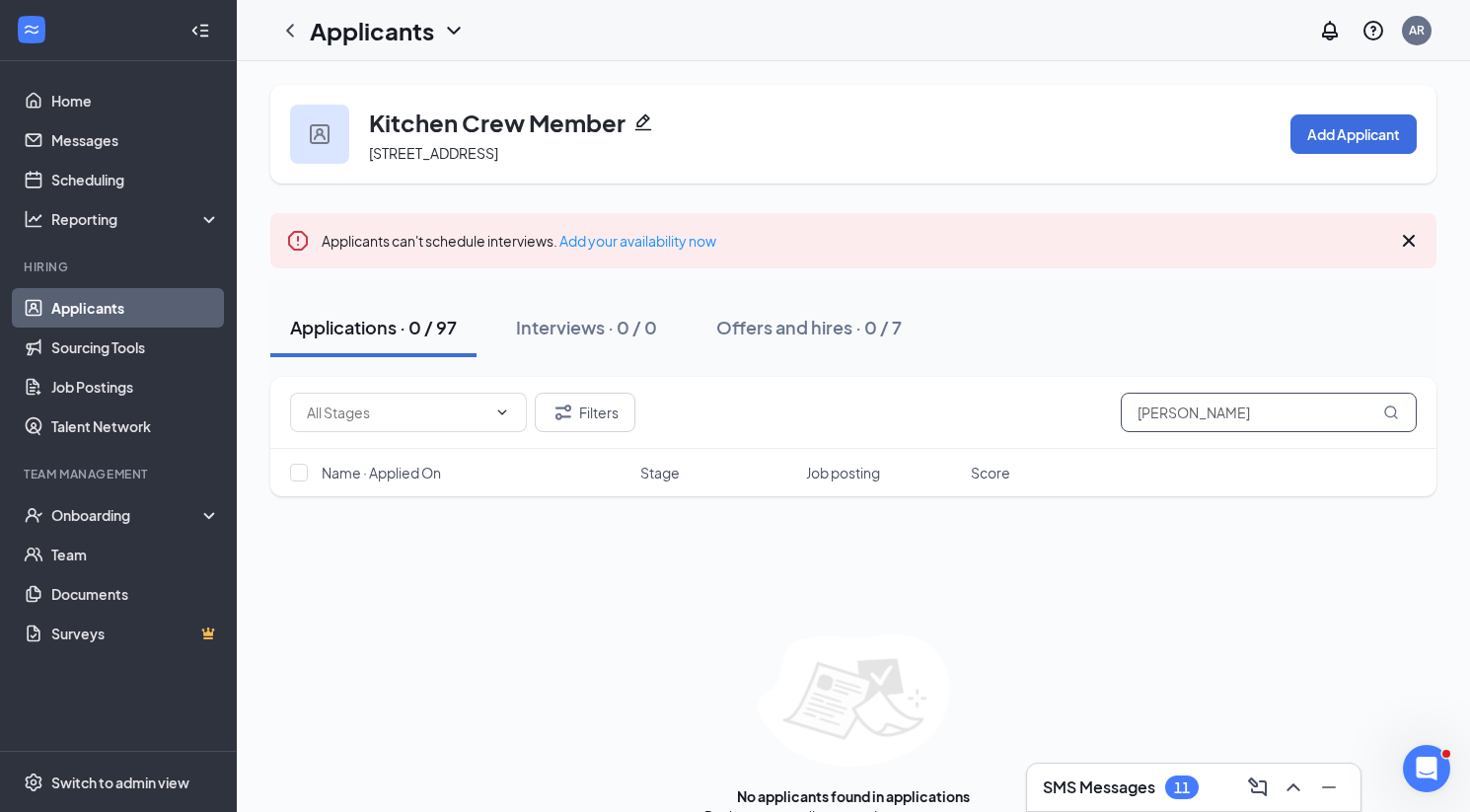
drag, startPoint x: 1200, startPoint y: 416, endPoint x: 1065, endPoint y: 414, distance: 135.0
click at [1065, 414] on div "Filters [PERSON_NAME]" at bounding box center [854, 412] width 1127 height 39
click at [993, 6] on div "Applicants AR" at bounding box center [854, 31] width 1234 height 61
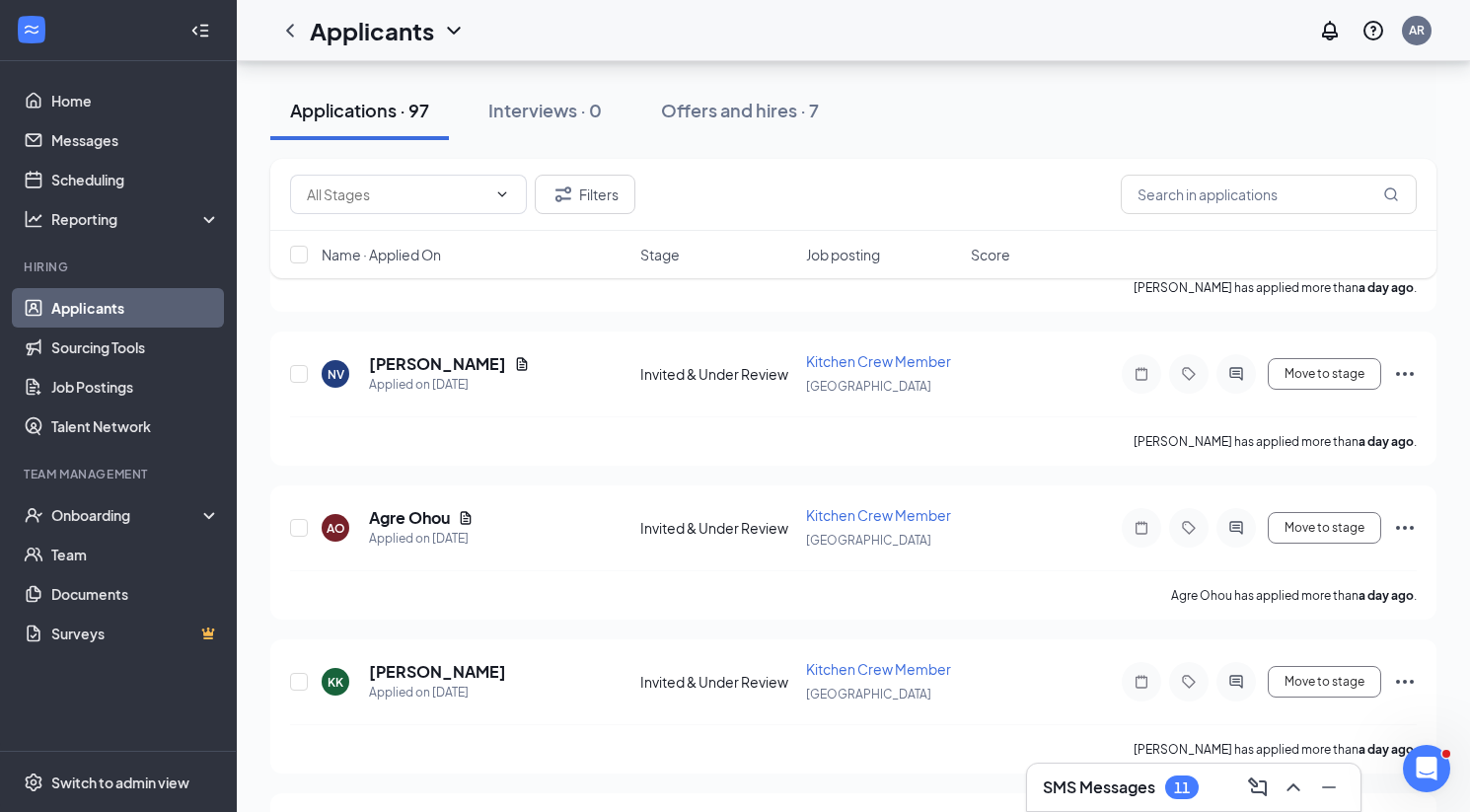
scroll to position [989, 0]
